Goal: Task Accomplishment & Management: Manage account settings

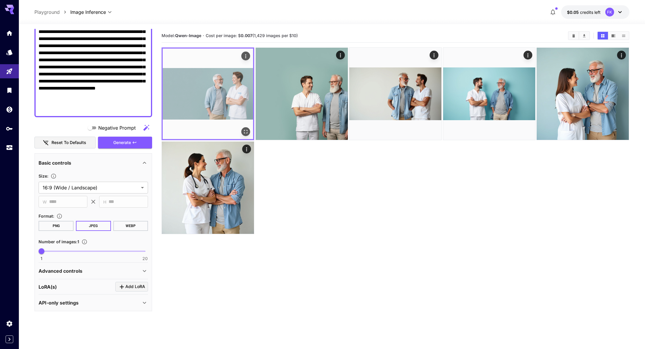
scroll to position [4, 0]
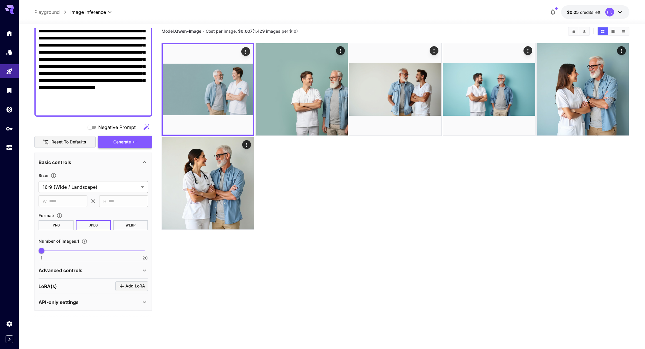
click at [118, 144] on span "Generate" at bounding box center [122, 141] width 18 height 7
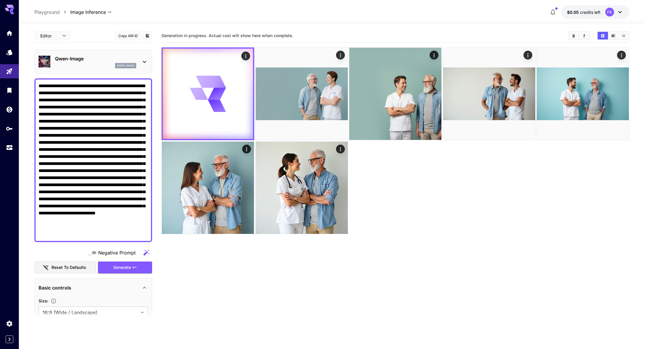
scroll to position [0, 0]
click at [143, 59] on icon at bounding box center [144, 61] width 7 height 7
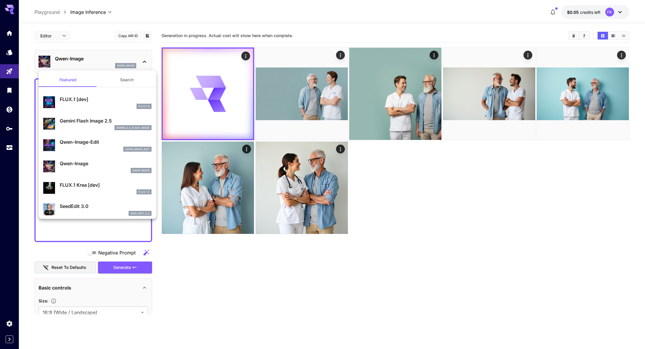
click at [125, 82] on button "Search" at bounding box center [126, 80] width 59 height 14
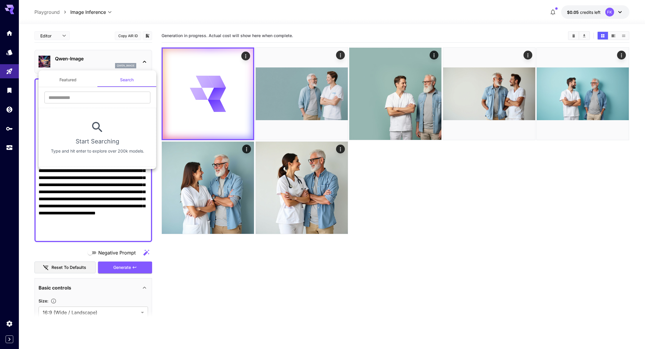
click at [82, 81] on button "Featured" at bounding box center [68, 80] width 59 height 14
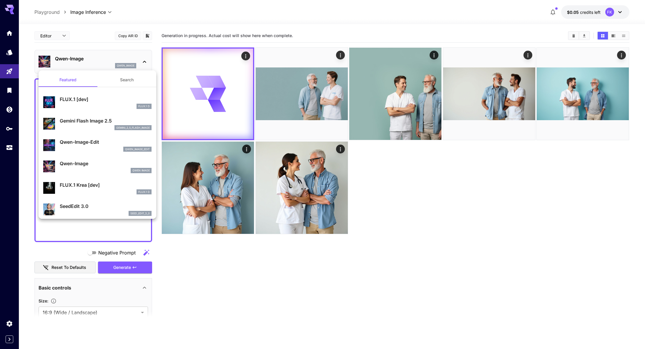
click at [128, 80] on button "Search" at bounding box center [126, 80] width 59 height 14
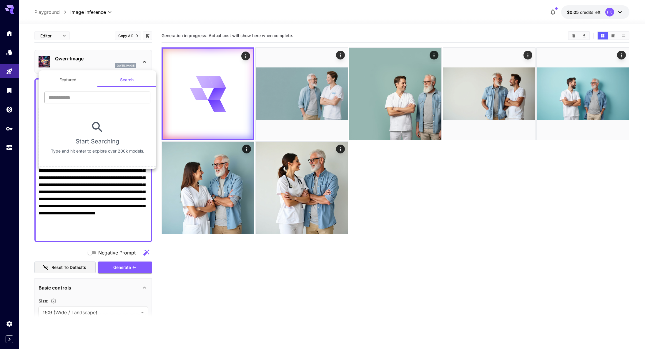
click at [81, 97] on input "text" at bounding box center [97, 98] width 106 height 12
click at [87, 95] on input "text" at bounding box center [97, 98] width 106 height 12
type input "****"
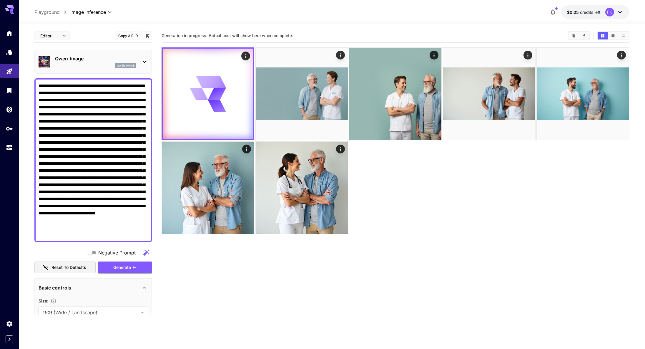
click at [148, 63] on icon at bounding box center [144, 61] width 7 height 7
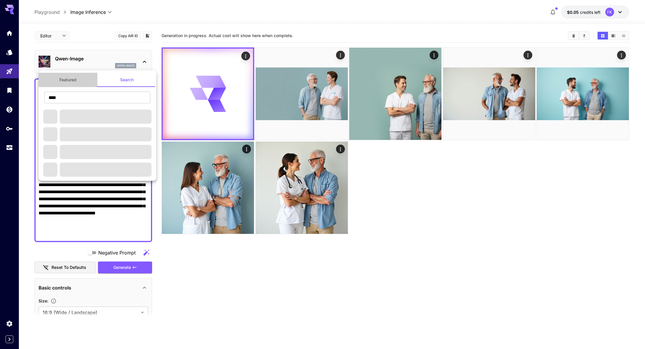
click at [77, 81] on button "Featured" at bounding box center [68, 80] width 59 height 14
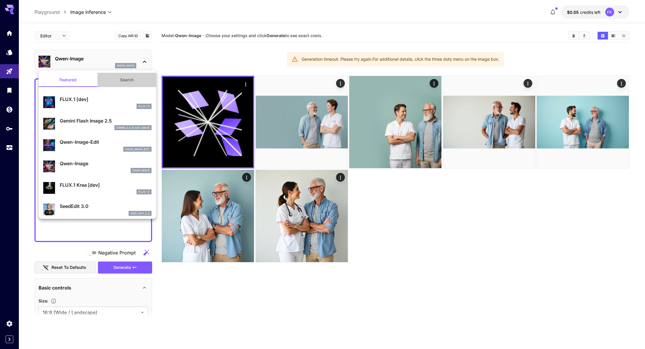
drag, startPoint x: 127, startPoint y: 76, endPoint x: 106, endPoint y: 81, distance: 21.5
click at [127, 76] on button "Search" at bounding box center [126, 80] width 59 height 14
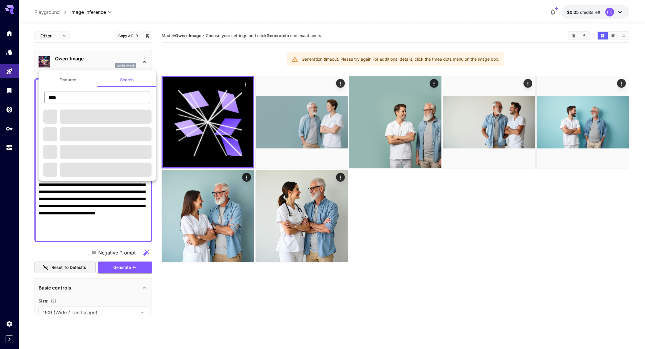
click at [75, 95] on input "****" at bounding box center [97, 98] width 106 height 12
type input "********"
click at [66, 81] on button "Featured" at bounding box center [68, 80] width 59 height 14
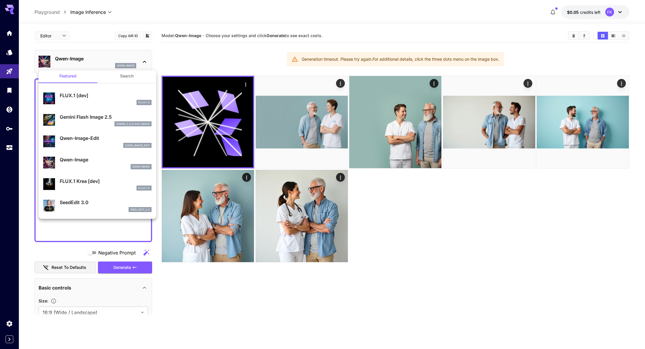
scroll to position [4, 0]
click at [82, 188] on div "FLUX.1 D" at bounding box center [106, 187] width 92 height 5
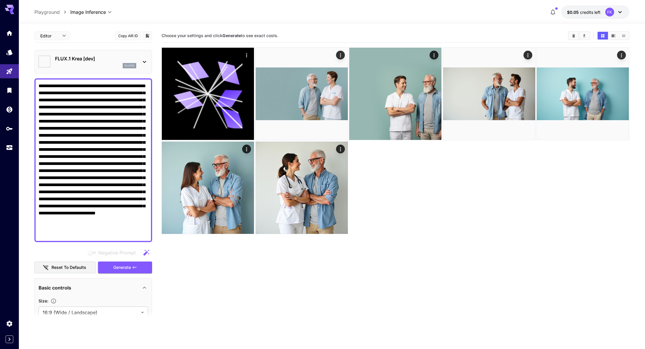
type input "**"
type input "***"
type input "*******"
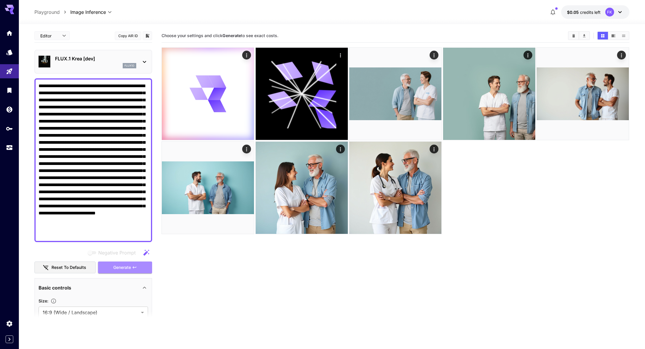
drag, startPoint x: 116, startPoint y: 264, endPoint x: 114, endPoint y: 261, distance: 4.2
click at [116, 264] on span "Generate" at bounding box center [122, 267] width 18 height 7
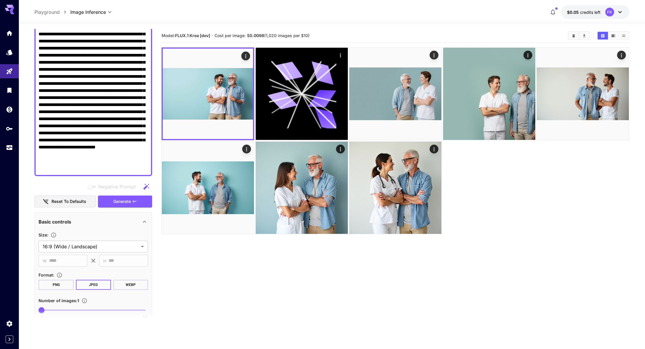
scroll to position [114, 0]
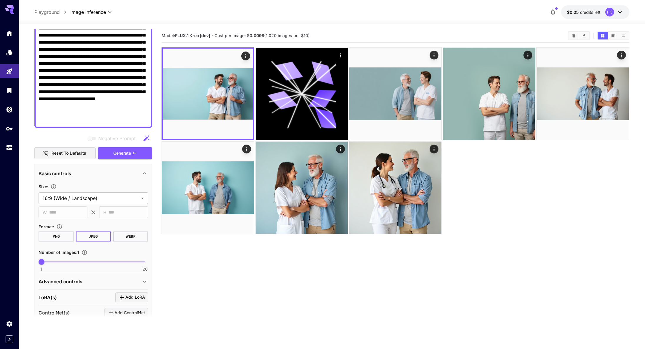
click at [129, 114] on textarea "Negative Prompt" at bounding box center [94, 45] width 110 height 155
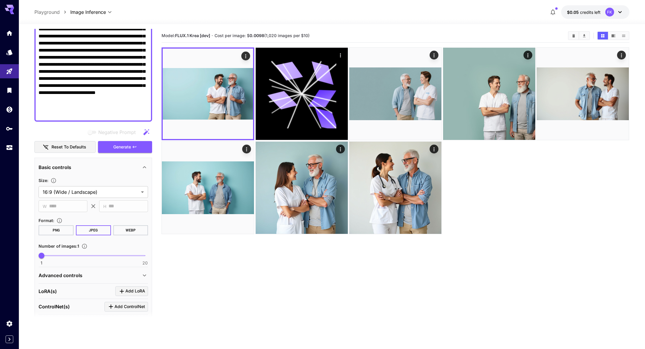
click at [142, 114] on textarea "Negative Prompt" at bounding box center [94, 39] width 110 height 155
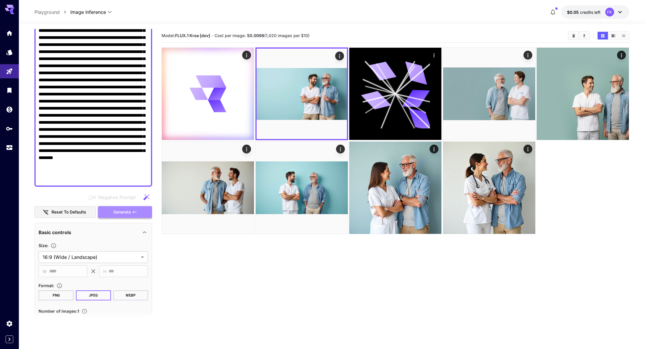
click at [129, 211] on span "Generate" at bounding box center [122, 211] width 18 height 7
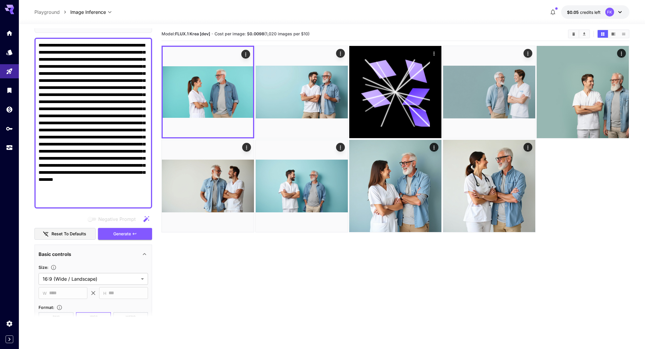
scroll to position [35, 0]
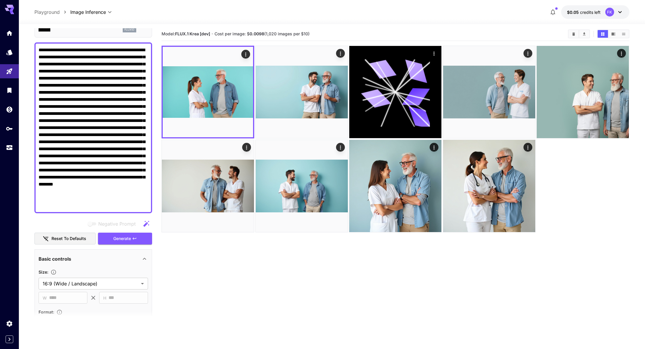
click at [120, 64] on textarea "Negative Prompt" at bounding box center [94, 128] width 110 height 163
paste textarea "*"
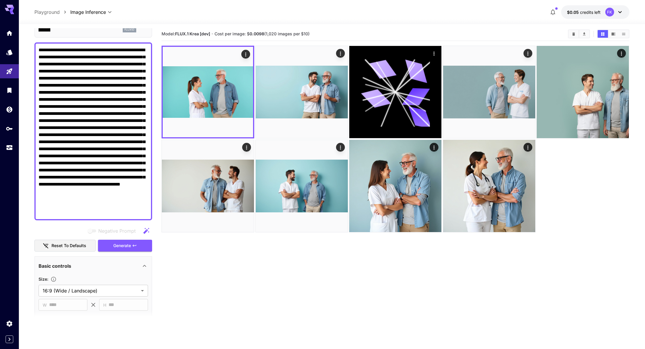
drag, startPoint x: 82, startPoint y: 85, endPoint x: 36, endPoint y: 83, distance: 46.9
click at [36, 83] on div at bounding box center [93, 131] width 118 height 178
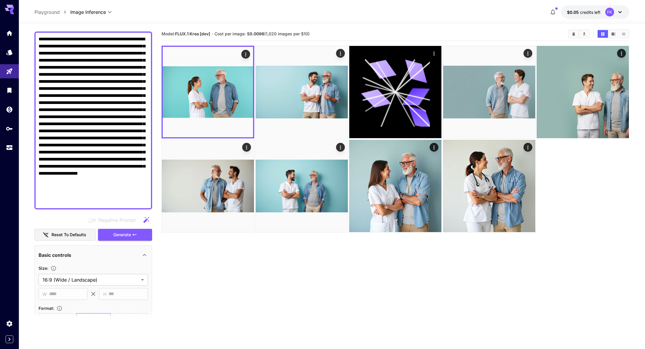
scroll to position [48, 0]
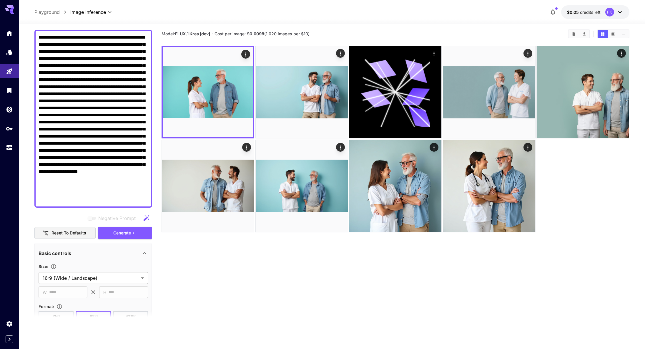
click at [108, 143] on textarea "Negative Prompt" at bounding box center [94, 119] width 110 height 170
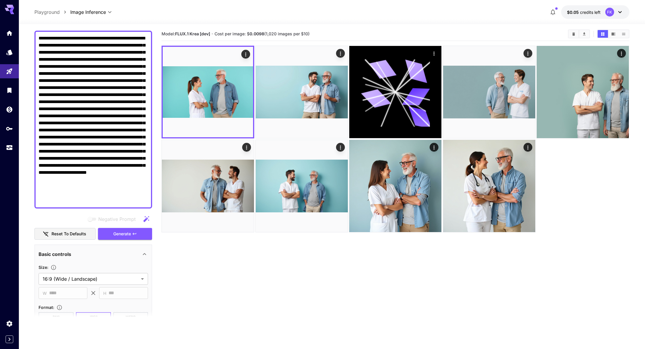
scroll to position [49, 0]
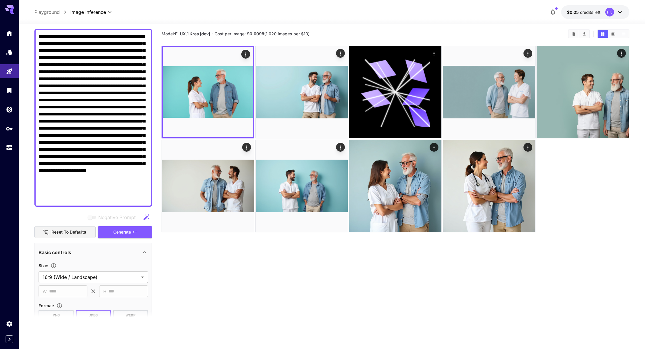
click at [110, 80] on textarea "Negative Prompt" at bounding box center [94, 118] width 110 height 170
click at [110, 79] on textarea "Negative Prompt" at bounding box center [94, 118] width 110 height 170
drag, startPoint x: 139, startPoint y: 85, endPoint x: 150, endPoint y: 90, distance: 12.3
click at [139, 85] on textarea "Negative Prompt" at bounding box center [94, 118] width 110 height 170
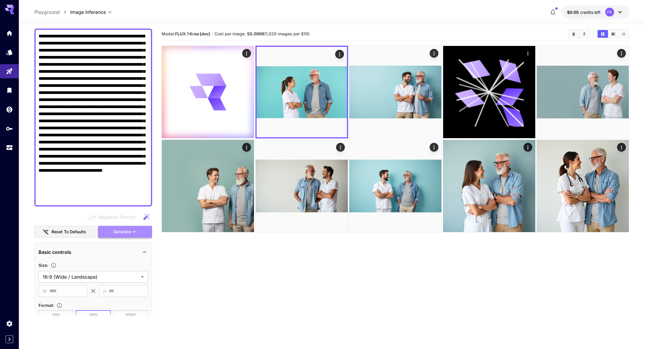
click at [127, 233] on span "Generate" at bounding box center [122, 231] width 18 height 7
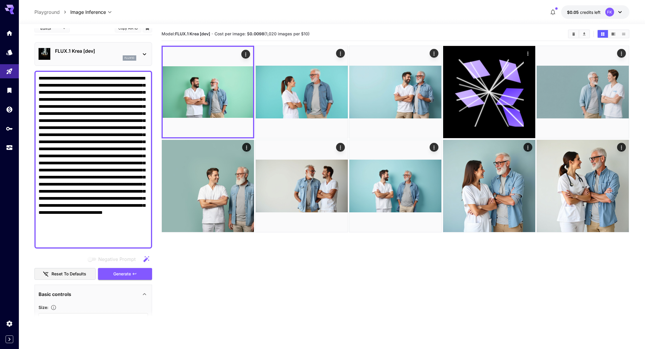
scroll to position [6, 0]
click at [128, 94] on textarea "Negative Prompt" at bounding box center [94, 160] width 110 height 170
drag, startPoint x: 100, startPoint y: 98, endPoint x: 59, endPoint y: 101, distance: 41.0
click at [59, 101] on textarea "Negative Prompt" at bounding box center [94, 160] width 110 height 170
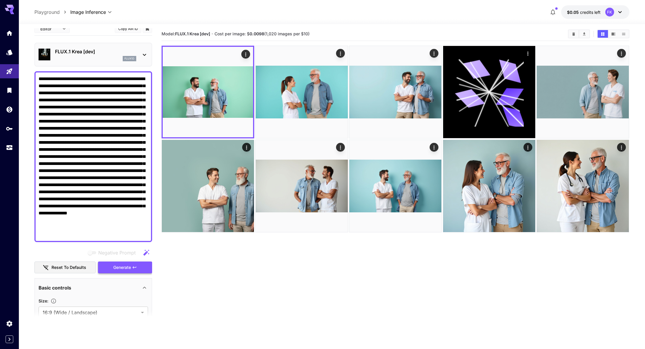
click at [142, 272] on button "Generate" at bounding box center [125, 267] width 54 height 12
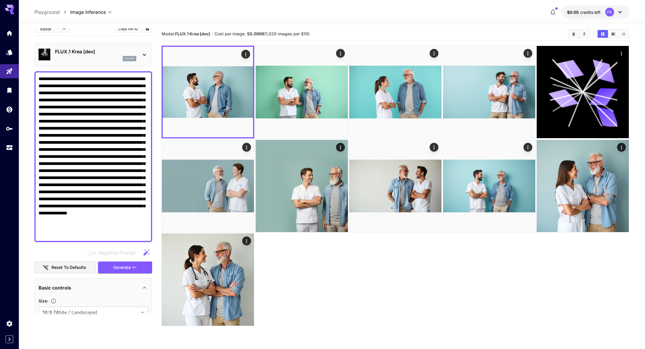
click at [80, 128] on textarea "Negative Prompt" at bounding box center [94, 156] width 110 height 163
click at [76, 129] on textarea "Negative Prompt" at bounding box center [94, 156] width 110 height 163
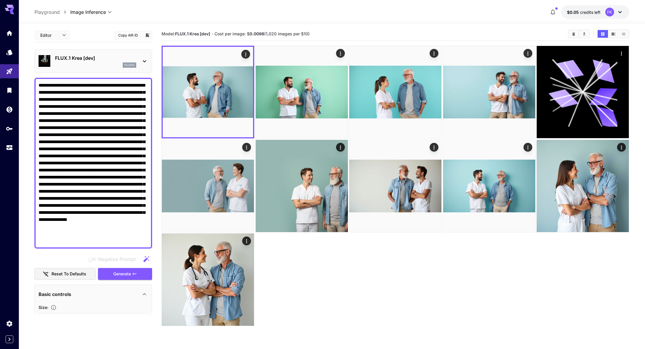
scroll to position [0, 0]
type textarea "**********"
click at [149, 62] on div "FLUX.1 Krea [dev] flux1d" at bounding box center [93, 61] width 118 height 24
click at [147, 62] on icon at bounding box center [144, 61] width 7 height 7
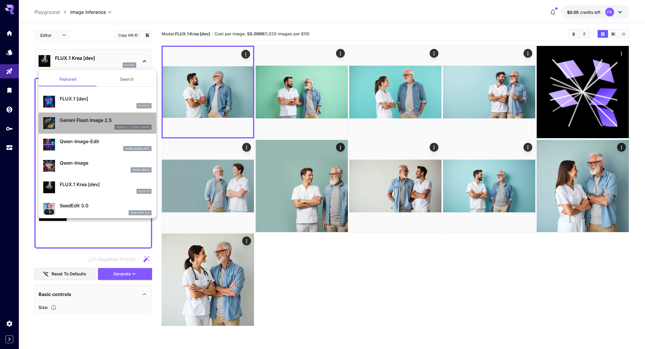
click at [86, 121] on p "Gemini Flash Image 2.5" at bounding box center [106, 120] width 92 height 7
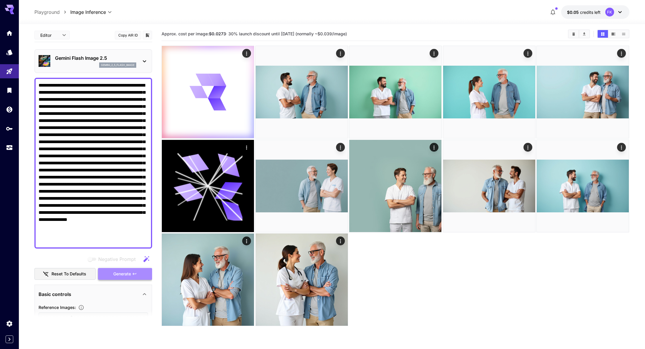
click at [121, 268] on button "Generate" at bounding box center [125, 274] width 54 height 12
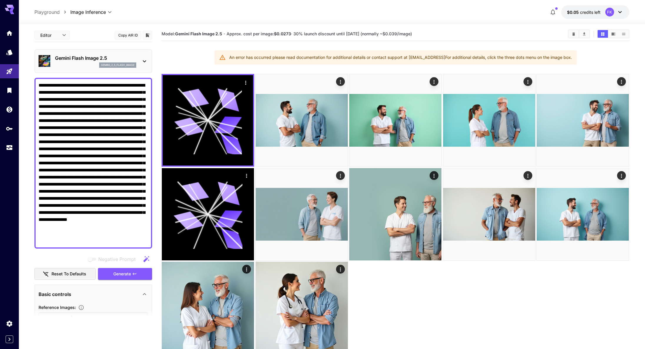
click at [145, 63] on icon at bounding box center [144, 61] width 7 height 7
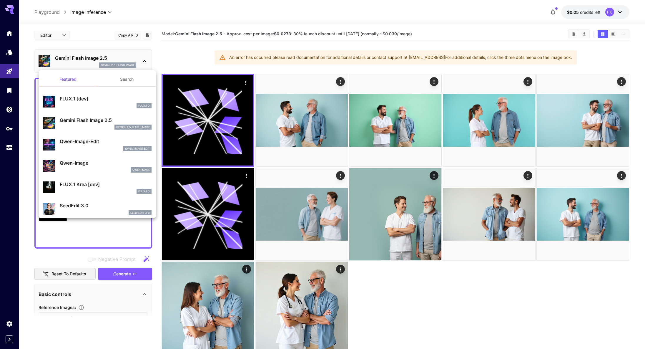
click at [103, 167] on div "Qwen Image" at bounding box center [106, 169] width 92 height 5
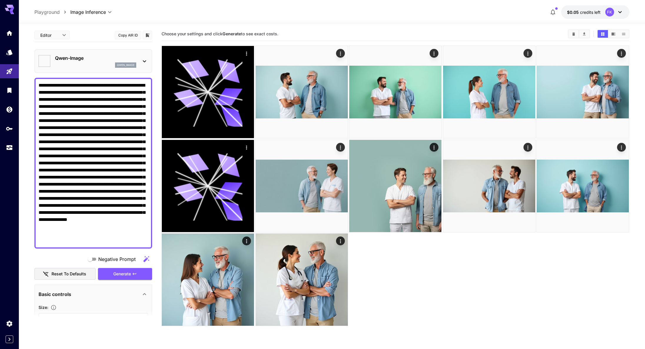
type input "**********"
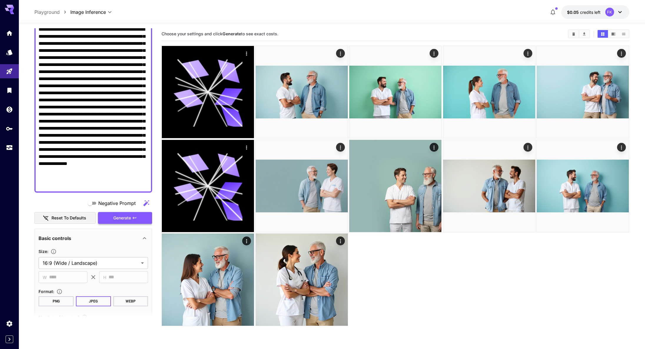
click at [118, 214] on button "Generate" at bounding box center [125, 218] width 54 height 12
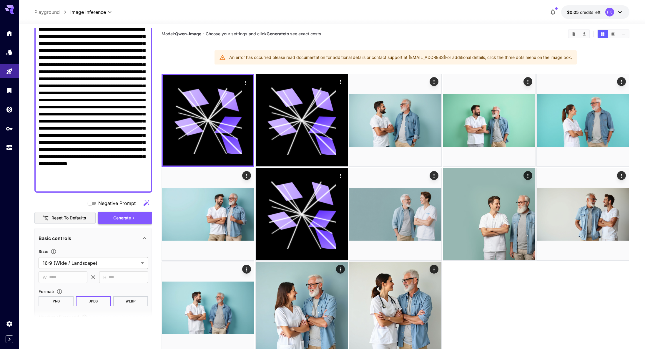
click at [132, 214] on button "Generate" at bounding box center [125, 218] width 54 height 12
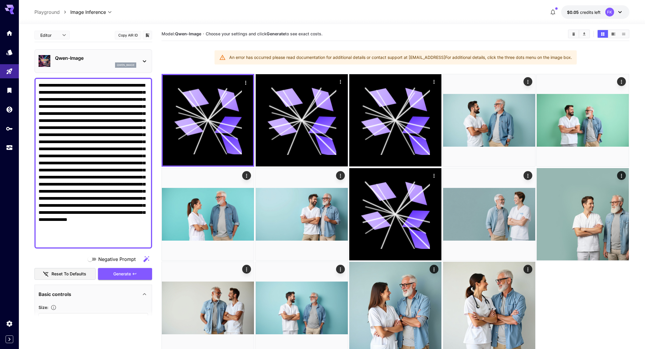
scroll to position [0, 0]
click at [142, 58] on icon at bounding box center [144, 61] width 7 height 7
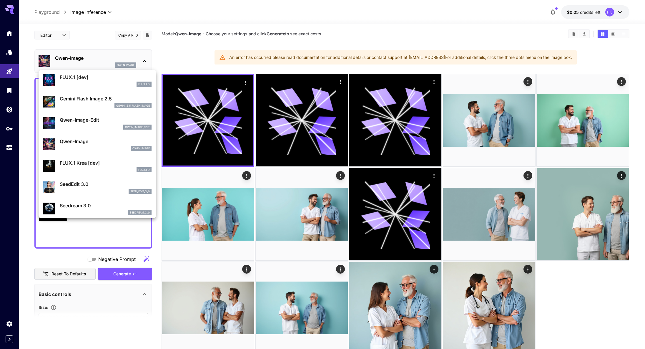
scroll to position [22, 0]
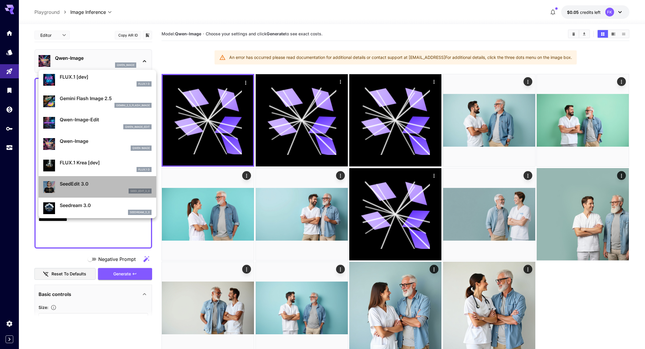
click at [82, 178] on div "SeedEdit 3.0 seed_edit_3_0" at bounding box center [97, 187] width 108 height 18
type input "***"
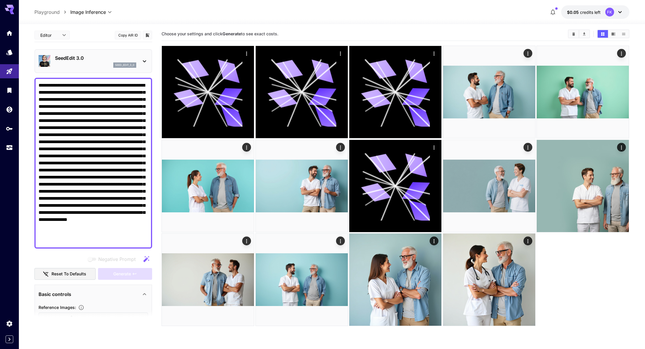
click at [137, 62] on div "SeedEdit 3.0 seed_edit_3_0" at bounding box center [94, 61] width 110 height 18
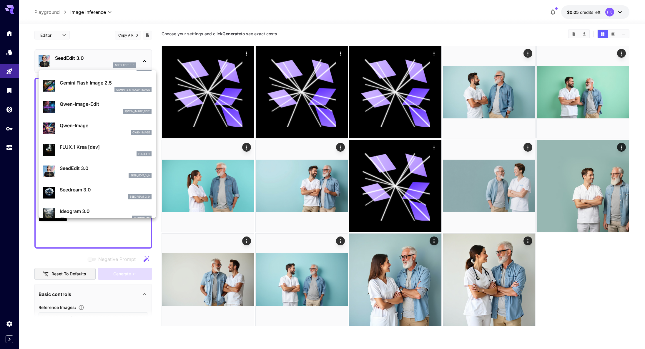
scroll to position [42, 0]
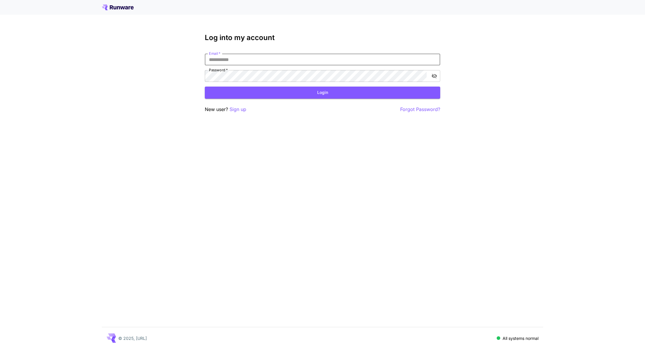
type input "**********"
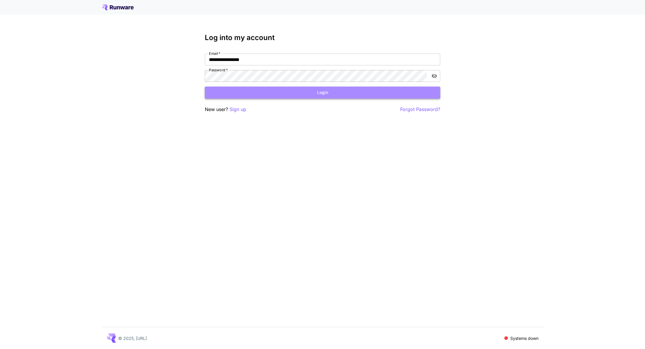
click at [284, 95] on button "Login" at bounding box center [323, 93] width 236 height 12
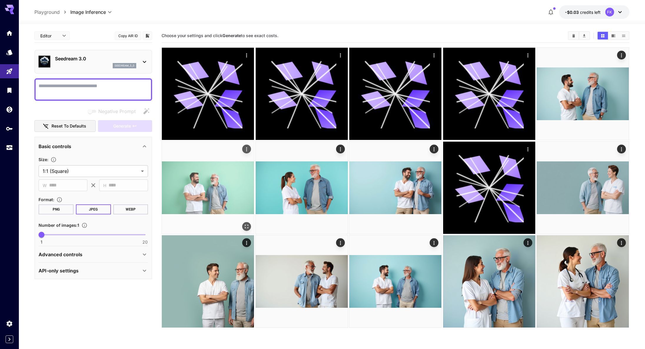
click at [236, 183] on img at bounding box center [208, 188] width 92 height 92
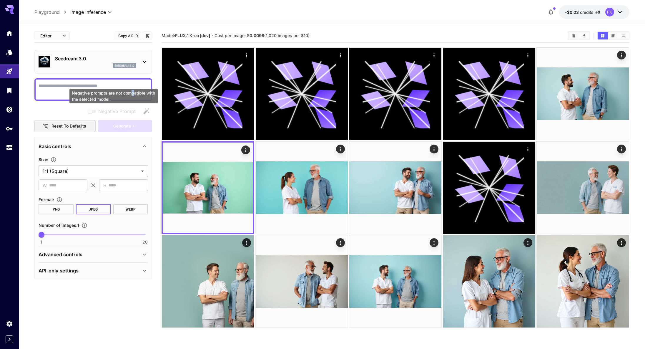
click at [133, 91] on div "Negative prompts are not compatible with the selected model." at bounding box center [113, 96] width 88 height 15
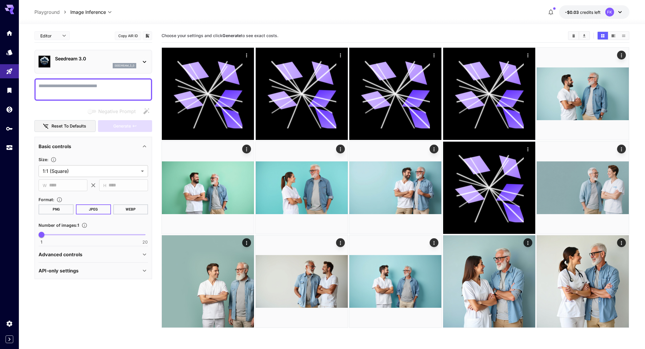
click at [107, 81] on div at bounding box center [93, 89] width 118 height 22
click at [96, 92] on textarea "Negative Prompt" at bounding box center [94, 89] width 110 height 14
paste textarea "**********"
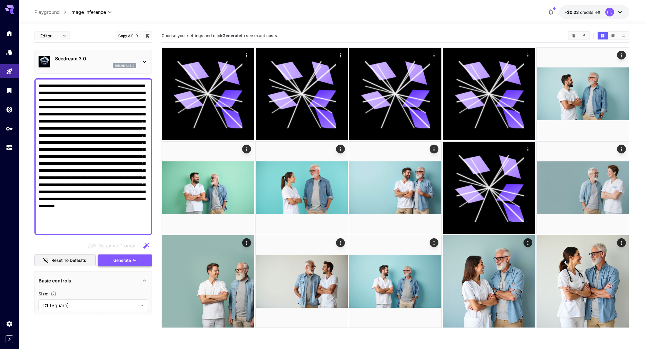
type textarea "**********"
click at [128, 258] on span "Generate" at bounding box center [122, 260] width 18 height 7
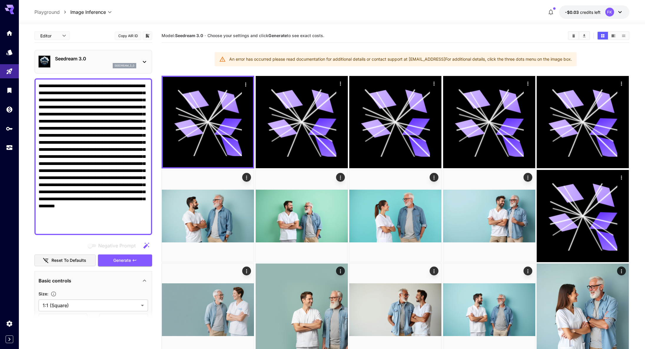
click at [625, 10] on button "-$0.03 credits left FK" at bounding box center [594, 12] width 70 height 14
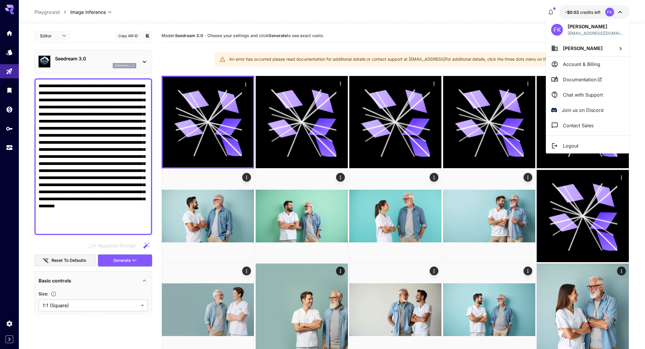
click at [572, 143] on p "Logout" at bounding box center [571, 145] width 16 height 7
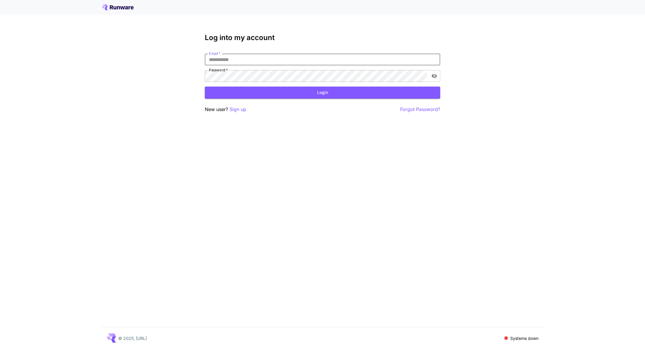
type input "**********"
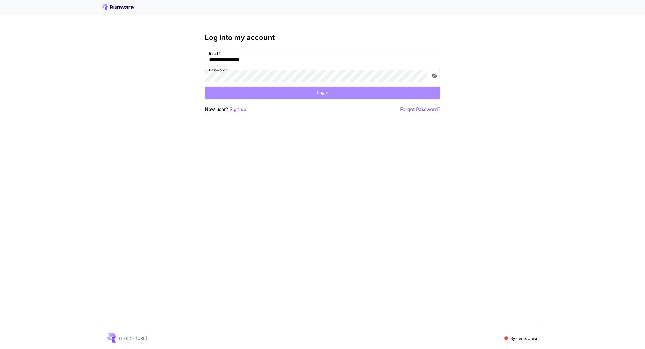
click at [329, 90] on button "Login" at bounding box center [323, 93] width 236 height 12
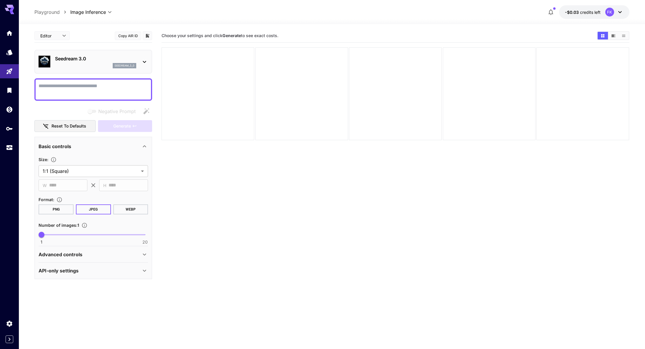
click at [619, 14] on icon at bounding box center [620, 12] width 7 height 7
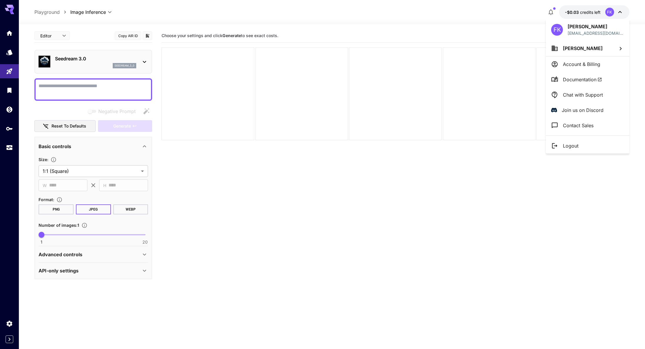
click at [585, 59] on li "Account & Billing" at bounding box center [588, 64] width 84 height 15
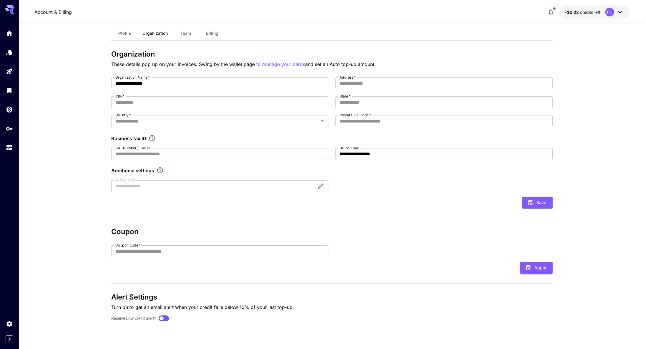
scroll to position [11, 0]
click at [207, 34] on span "Billing" at bounding box center [212, 33] width 12 height 5
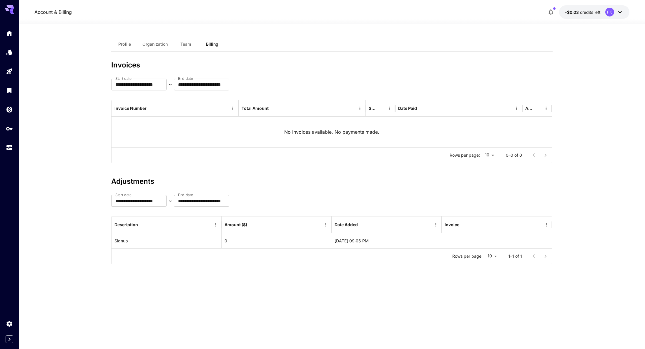
click at [124, 46] on span "Profile" at bounding box center [124, 44] width 13 height 5
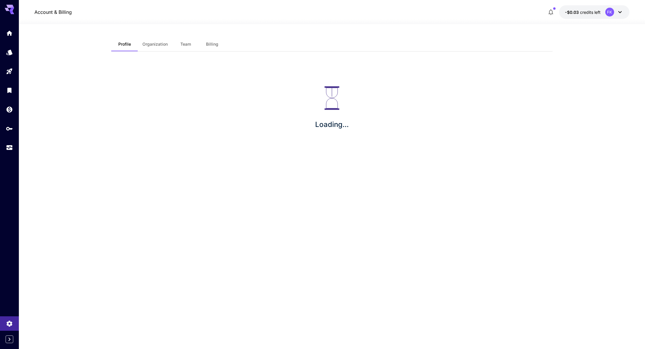
scroll to position [0, 0]
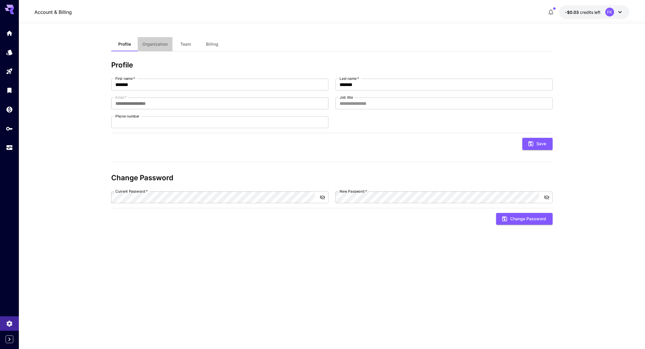
click at [151, 46] on span "Organization" at bounding box center [154, 44] width 25 height 5
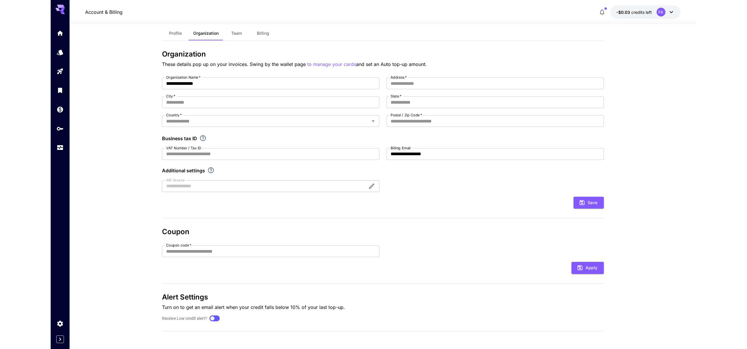
scroll to position [11, 0]
